Goal: Task Accomplishment & Management: Use online tool/utility

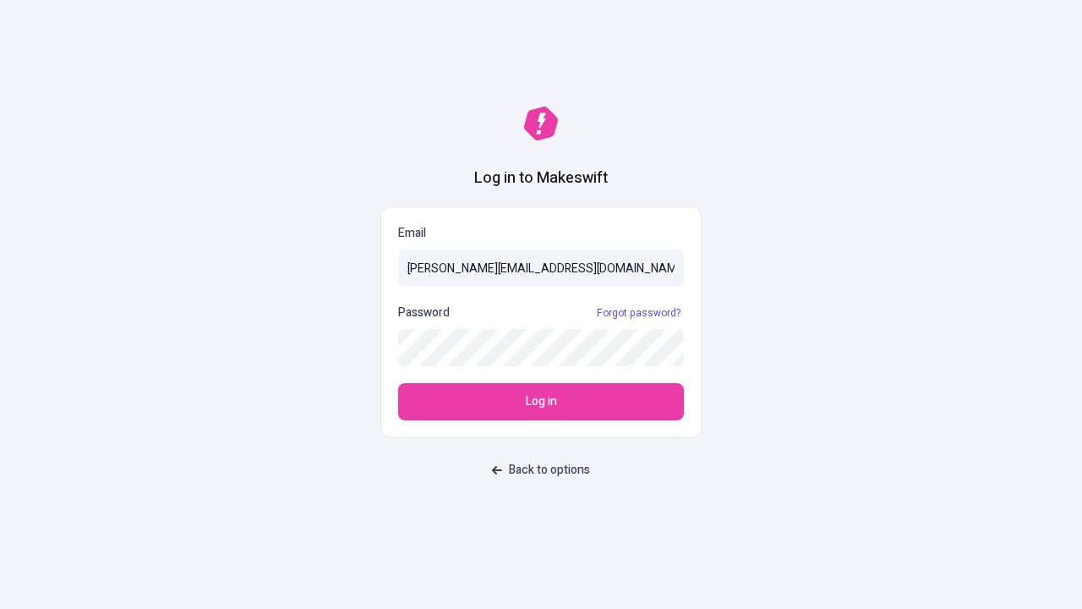
type input "[PERSON_NAME][EMAIL_ADDRESS][DOMAIN_NAME]"
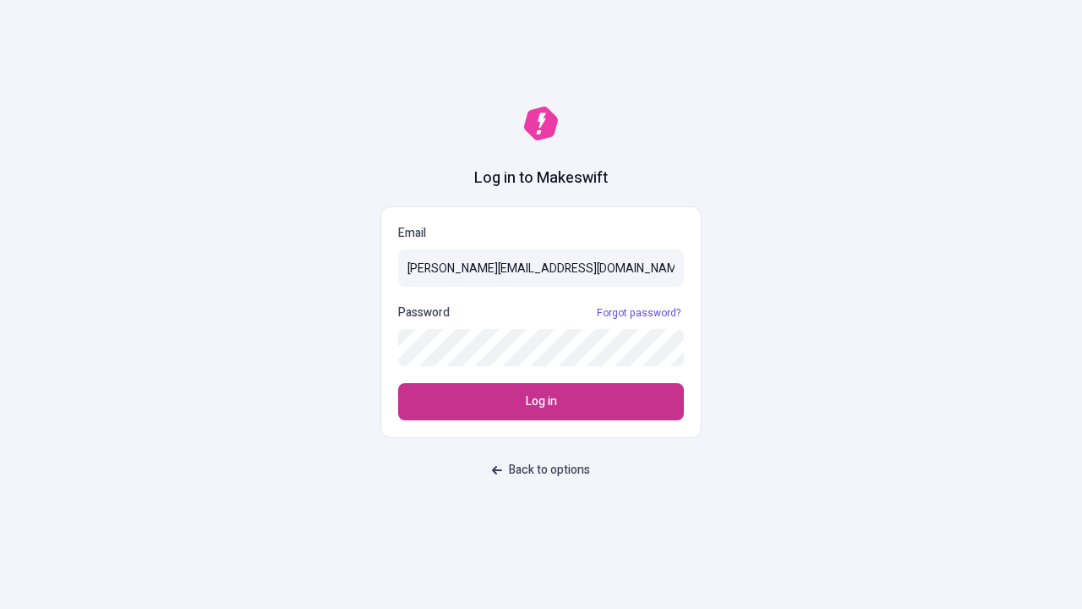
click at [541, 402] on span "Log in" at bounding box center [541, 401] width 31 height 19
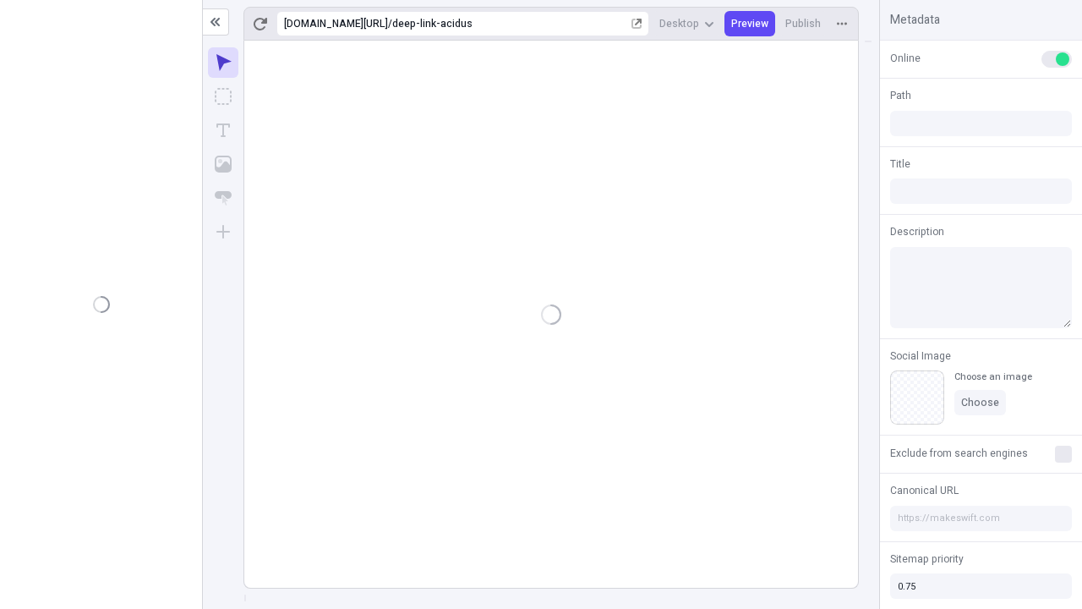
type input "/deep-link-acidus"
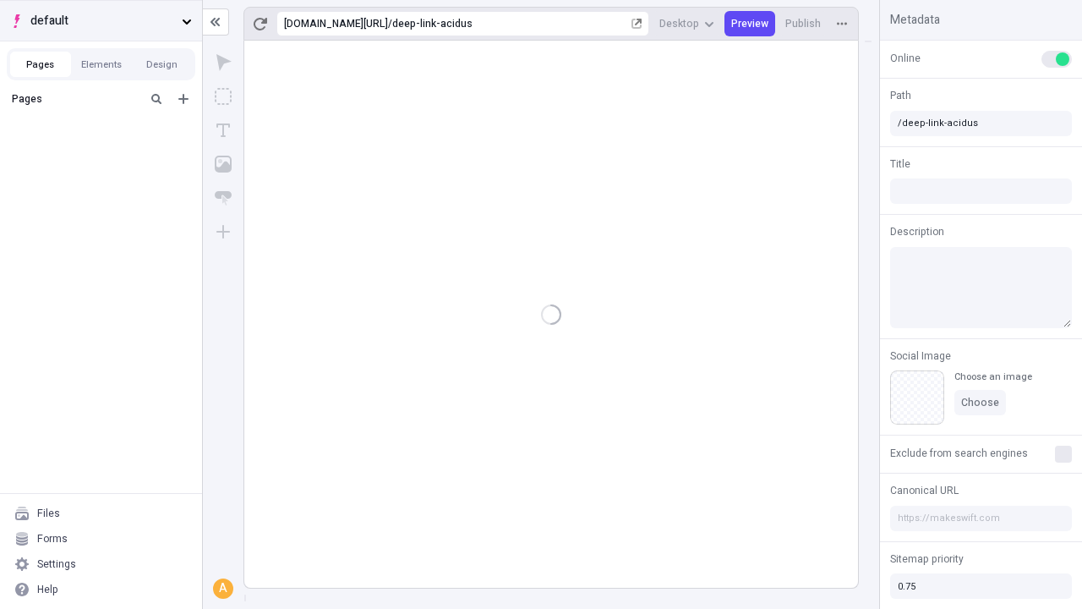
click at [101, 20] on span "default" at bounding box center [102, 21] width 145 height 19
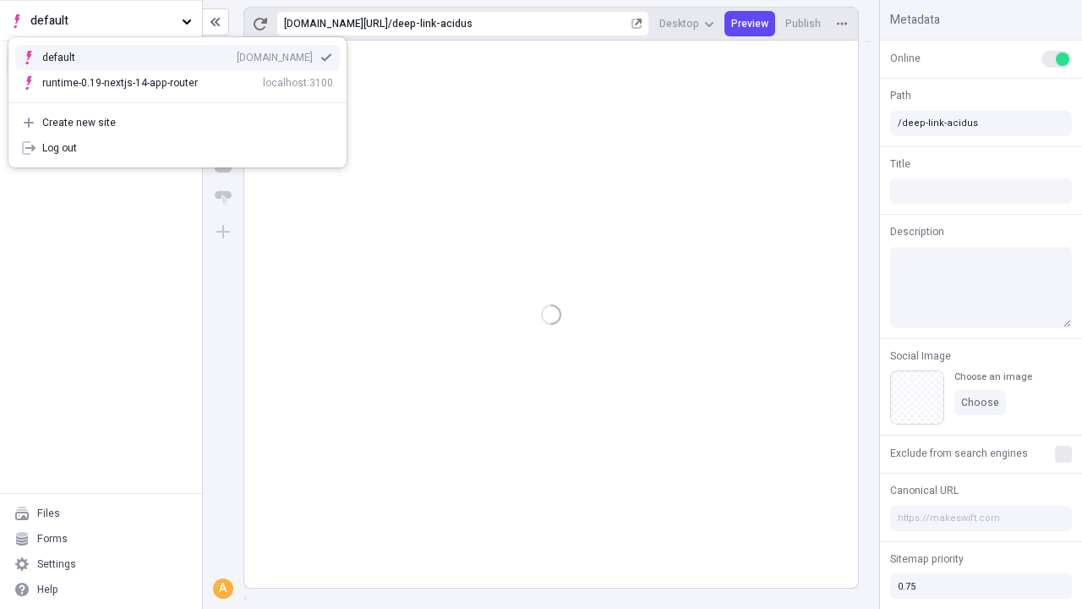
click at [237, 54] on div "[DOMAIN_NAME]" at bounding box center [275, 58] width 76 height 14
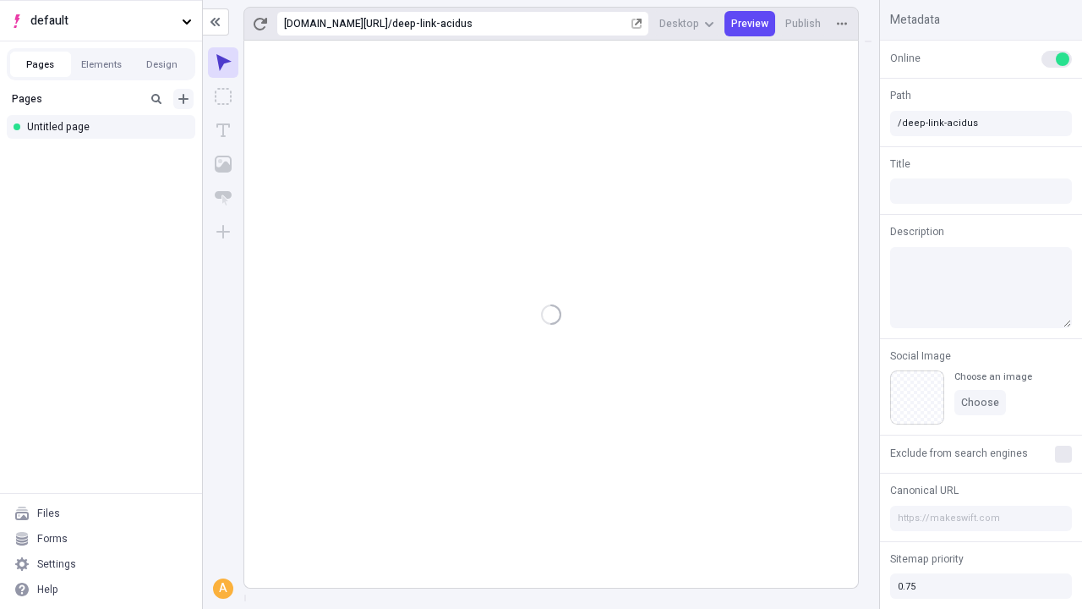
click at [183, 99] on icon "Add new" at bounding box center [183, 99] width 10 height 10
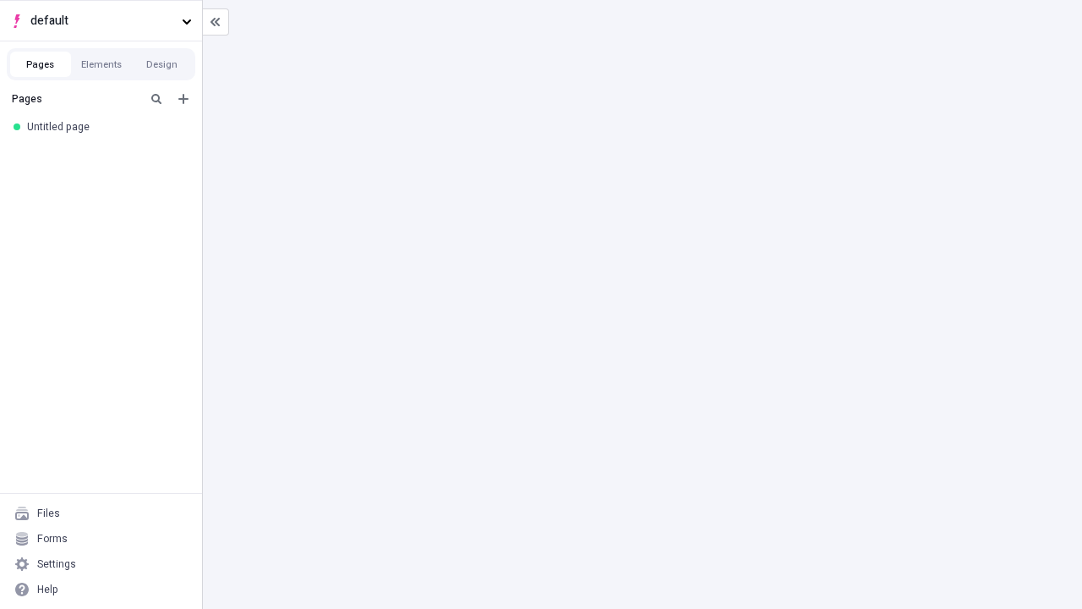
click at [106, 154] on div "Blank page" at bounding box center [106, 154] width 162 height 25
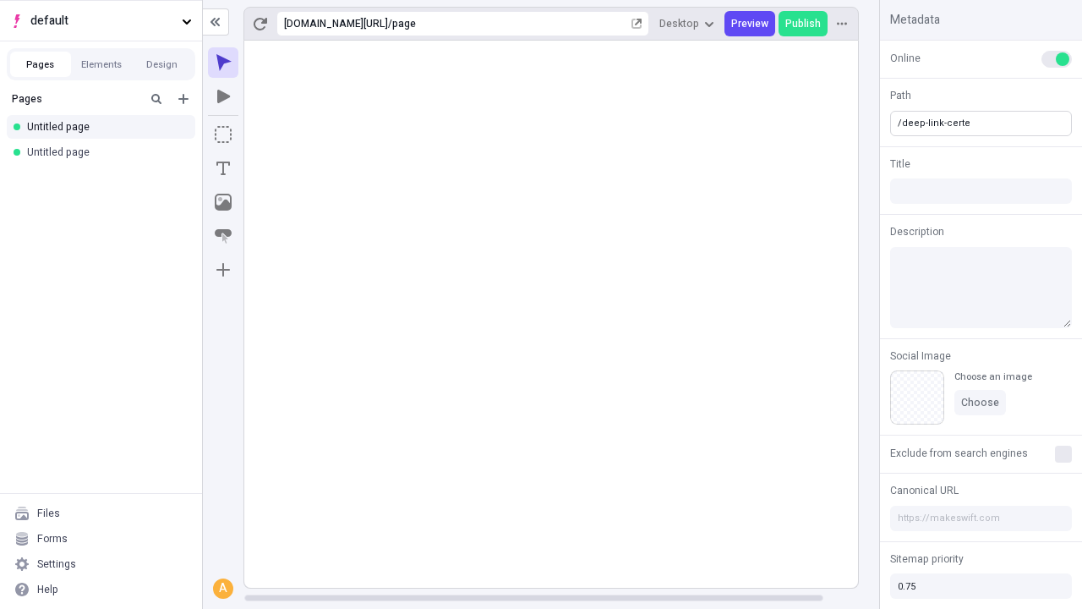
type input "/deep-link-certe"
click at [183, 99] on icon "Add new" at bounding box center [183, 99] width 10 height 10
click at [106, 154] on div "Blank page" at bounding box center [106, 153] width 162 height 25
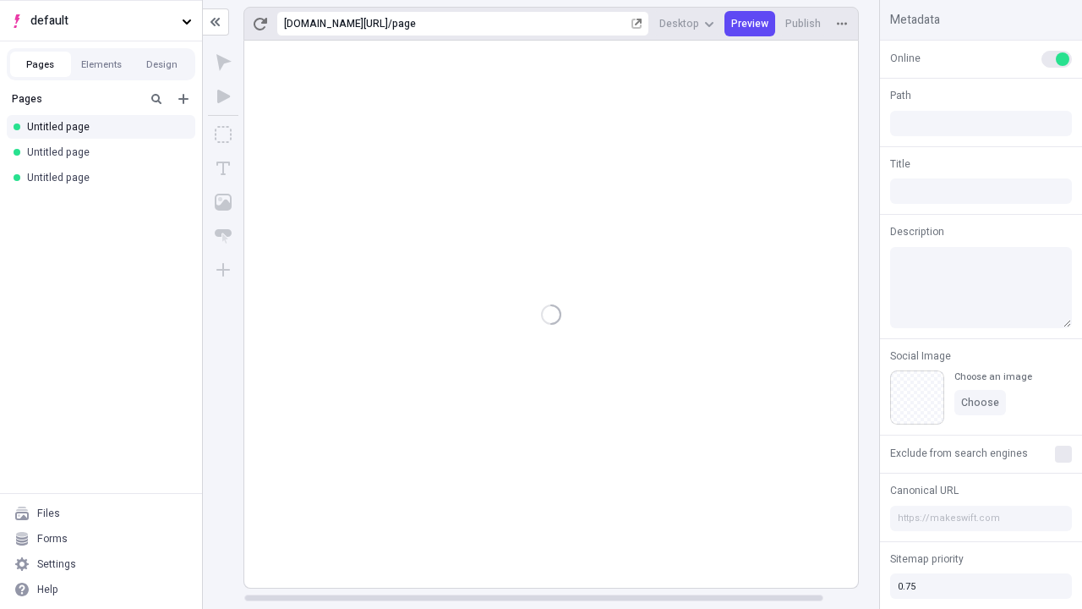
type input "/page"
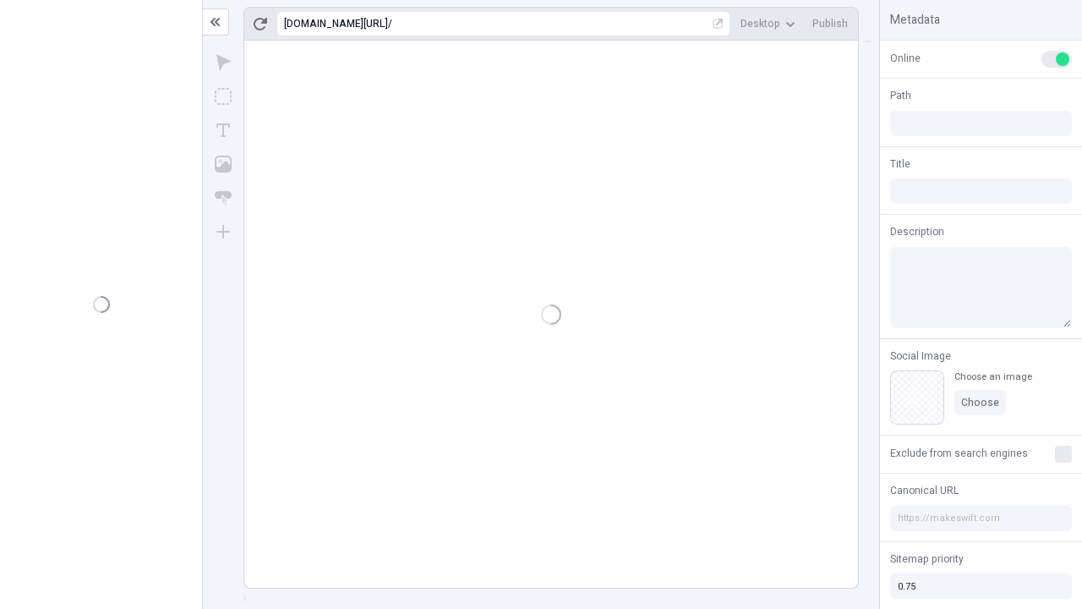
type input "/deep-link-certe"
